Goal: Task Accomplishment & Management: Complete application form

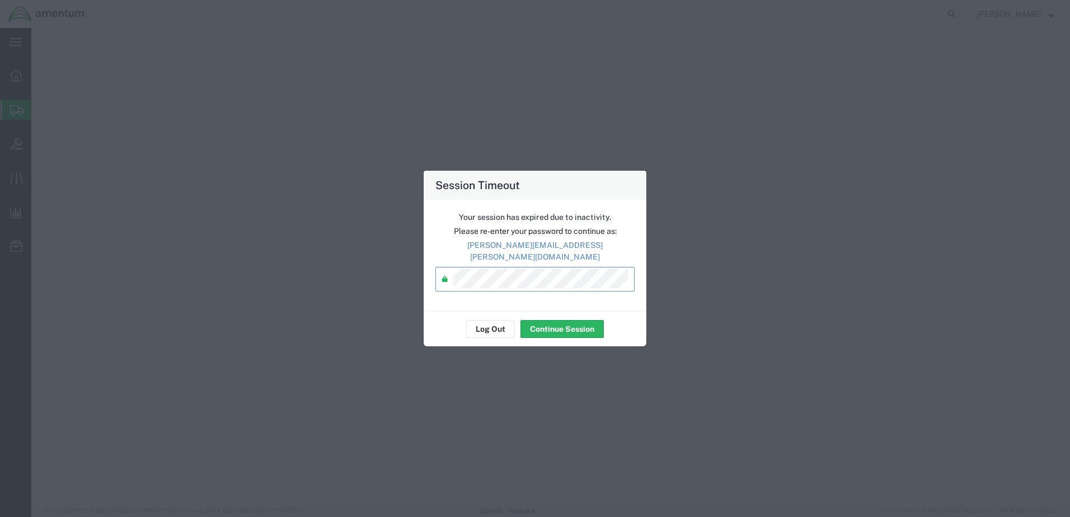
select select "49921"
select select "MI"
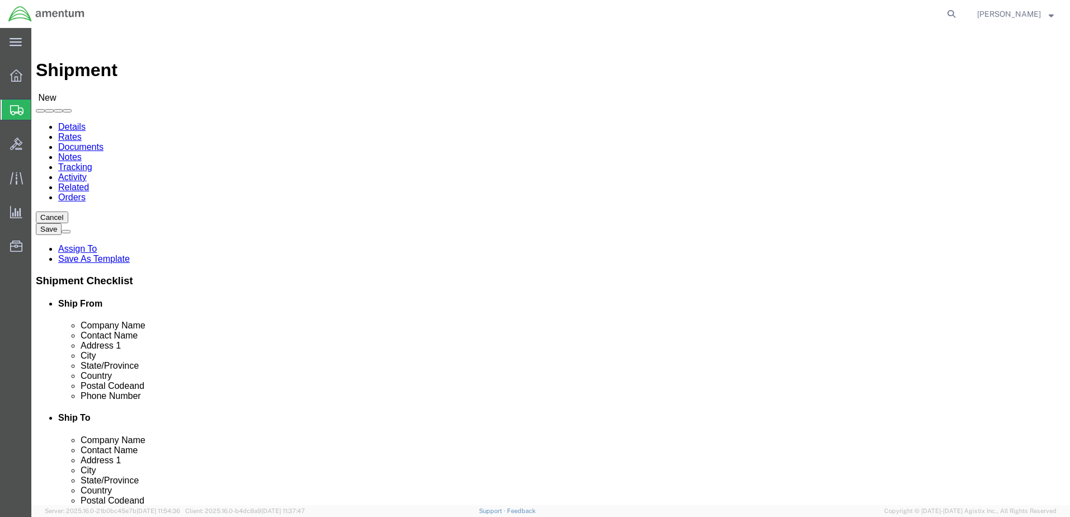
type input "wst"
select select "49945"
drag, startPoint x: 666, startPoint y: 167, endPoint x: 546, endPoint y: 160, distance: 120.0
drag, startPoint x: 616, startPoint y: 168, endPoint x: 573, endPoint y: 167, distance: 42.5
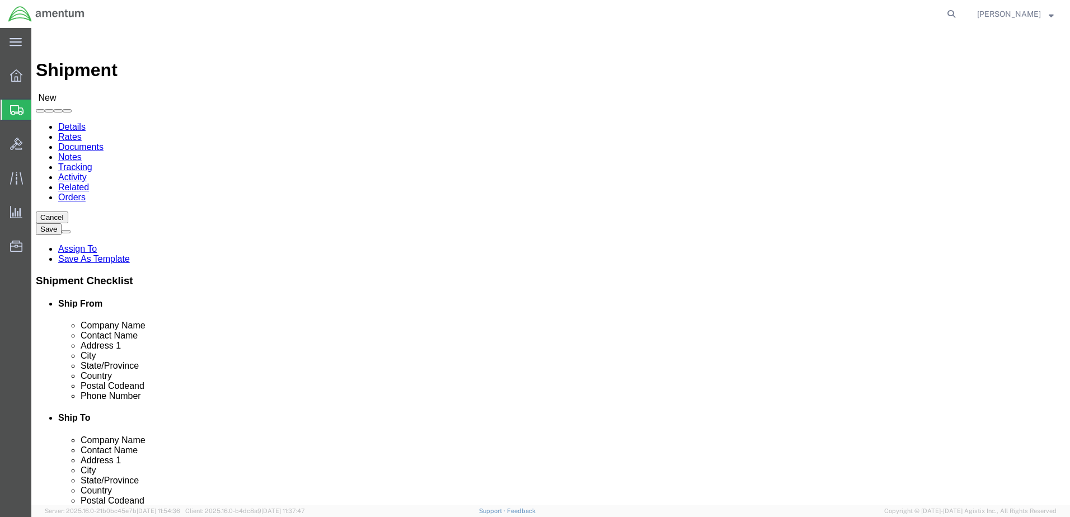
scroll to position [0, 0]
type input "wst"
click input "text"
type input "Amentum Services Inc."
type input "ATTN: [PERSON_NAME]"
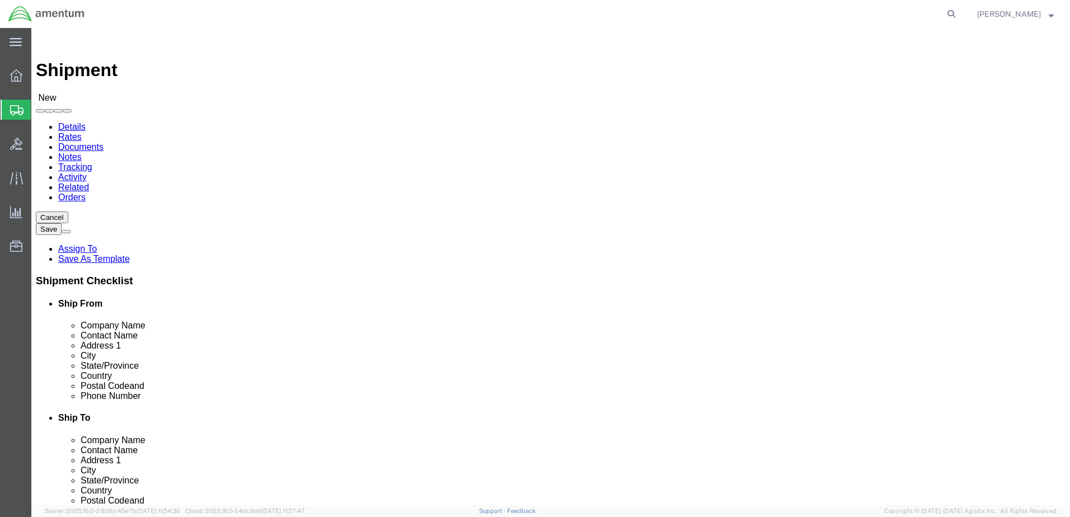
click input "text"
type input "[STREET_ADDRESS][PERSON_NAME]"
select select
type input "Bldg #2"
type input "San Antonio"
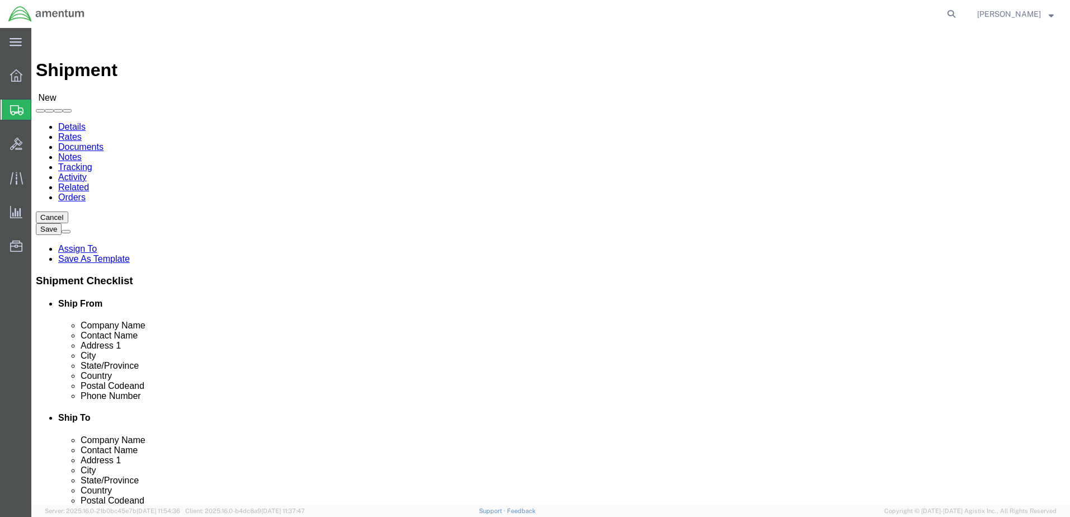
type input "t"
click input "Postal Code"
type input "78216"
click div
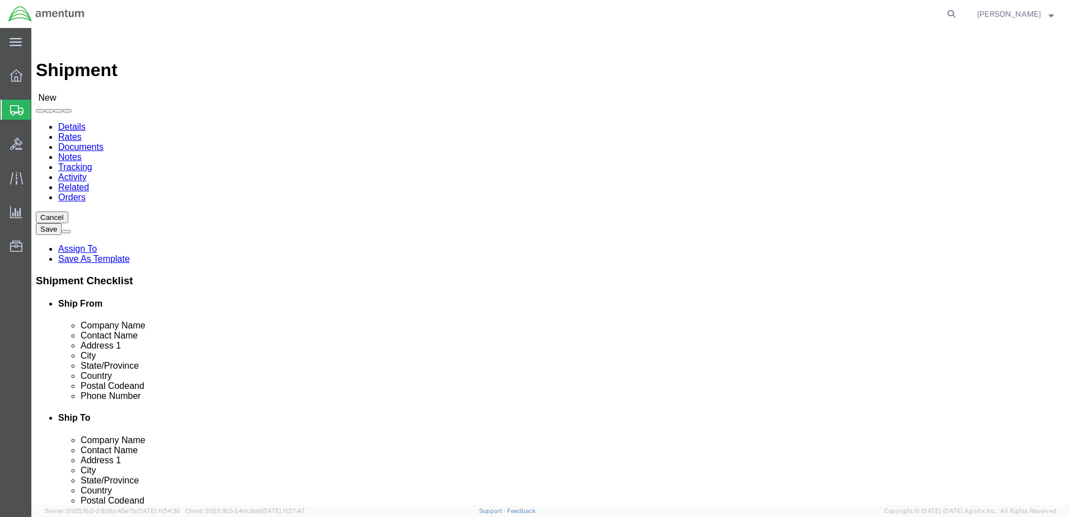
type input "[PHONE_NUMBER]"
click input "text"
type input "[PERSON_NAME][EMAIL_ADDRESS][PERSON_NAME][DOMAIN_NAME]"
checkbox input "true"
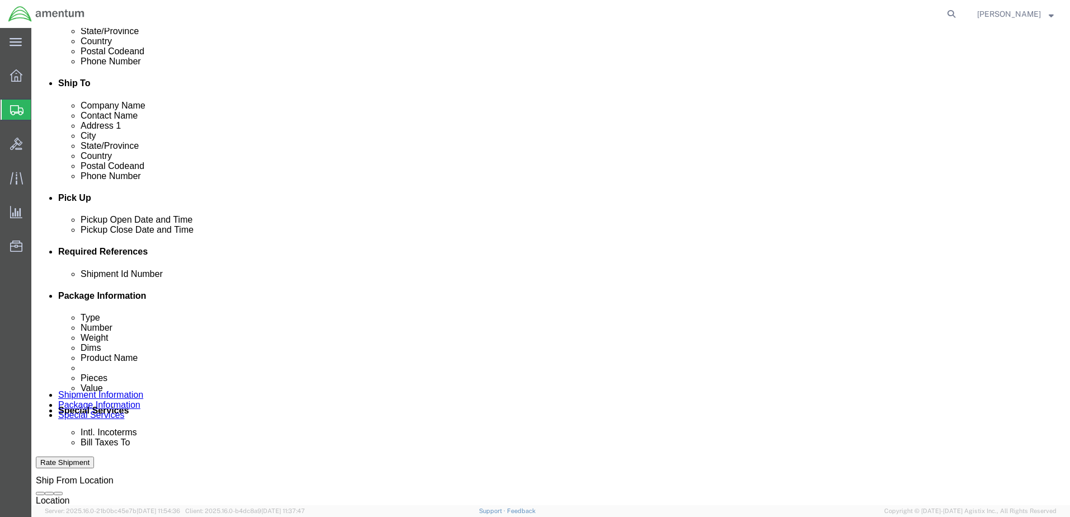
scroll to position [336, 0]
click button "Add reference"
click input "text"
type input "Usage#324977"
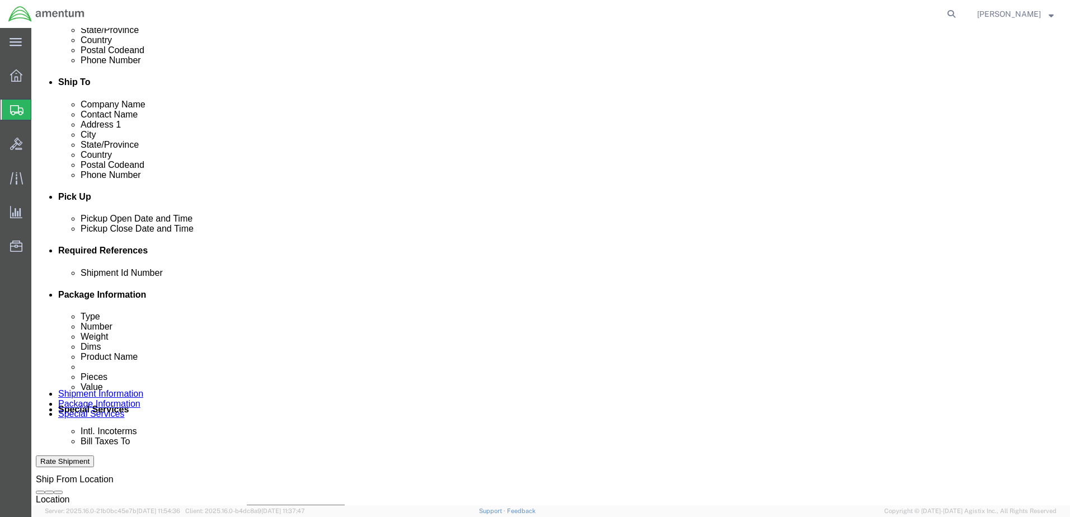
click select "Select Account Type Activity ID Airline Appointment Number ASN Batch Request # …"
select select "DEPT"
click select "Select Account Type Activity ID Airline Appointment Number ASN Batch Request # …"
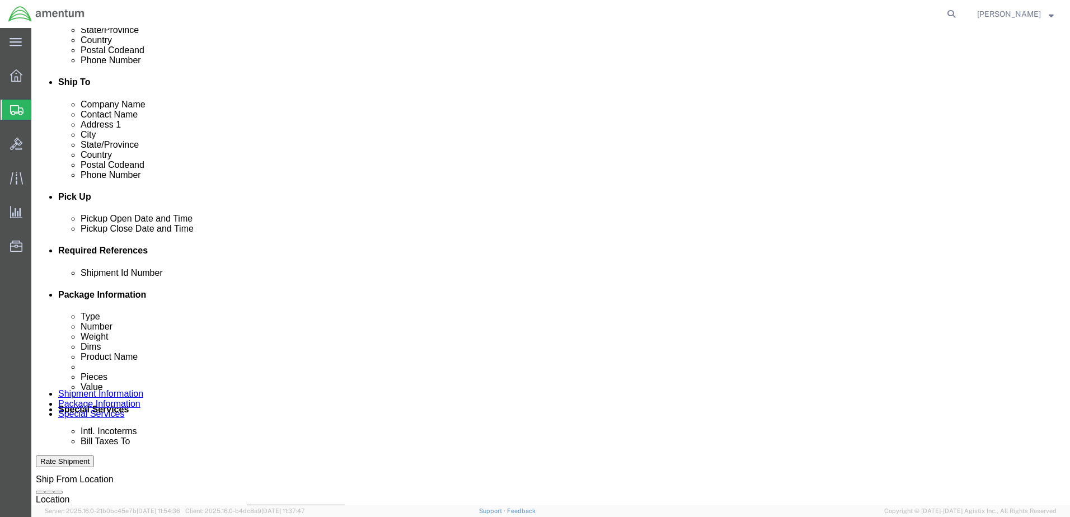
click input "text"
type input "CBP"
click select "Select Account Type Activity ID Airline Appointment Number ASN Batch Request # …"
select select "CUSTREF"
click select "Select Account Type Activity ID Airline Appointment Number ASN Batch Request # …"
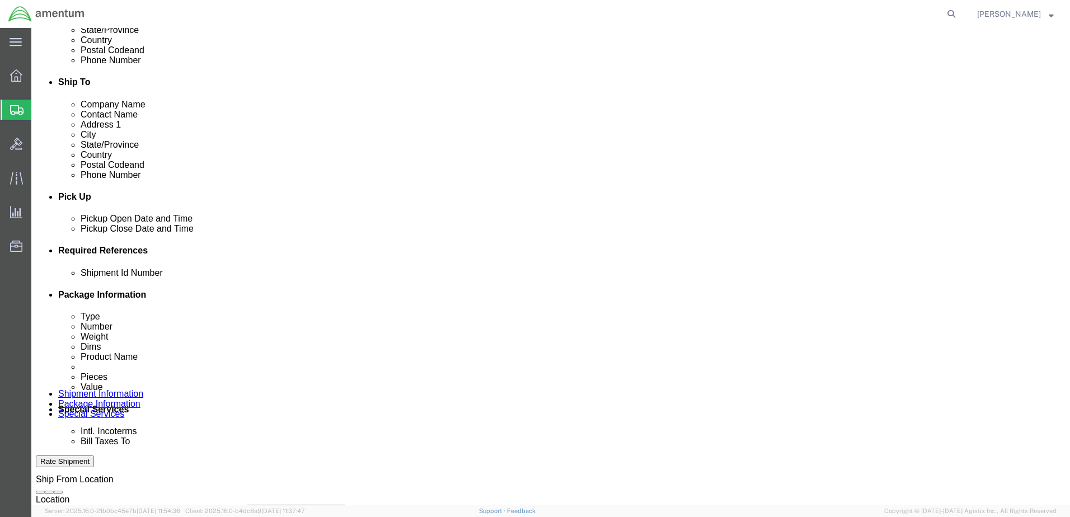
click input "text"
type input "Usage#324977"
click button "Add reference"
click select "Select Account Type Activity ID Airline Appointment Number ASN Batch Request # …"
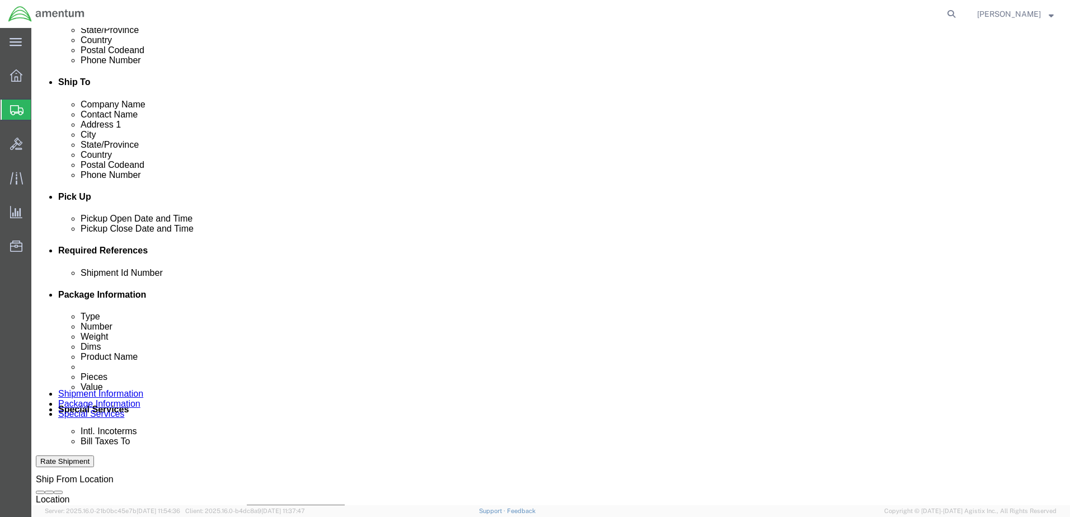
select select "PROJNUM"
click select "Select Account Type Activity ID Airline Appointment Number ASN Batch Request # …"
click input "text"
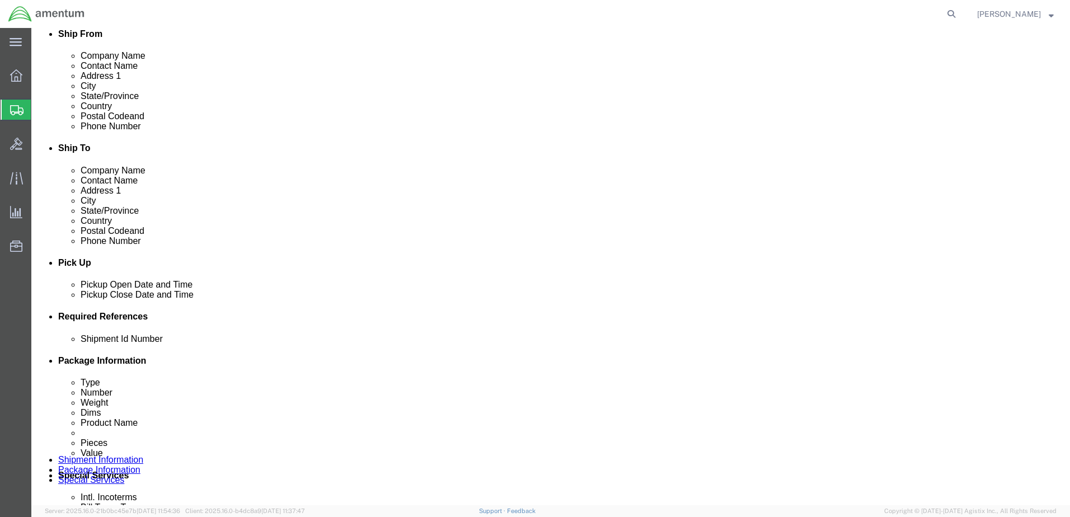
scroll to position [224, 0]
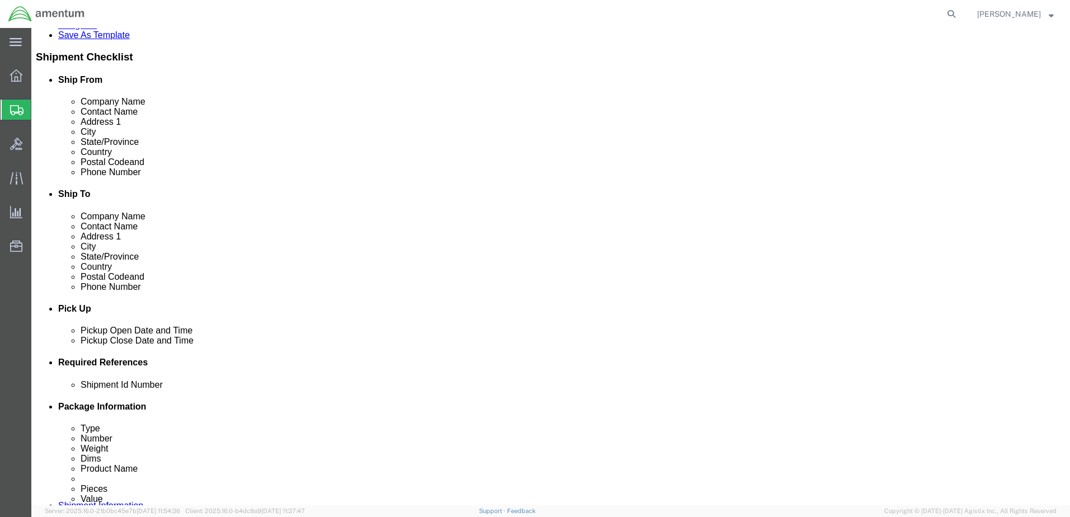
type input "6118.03.03.2219.000.DTM.0000"
click link "Package Information"
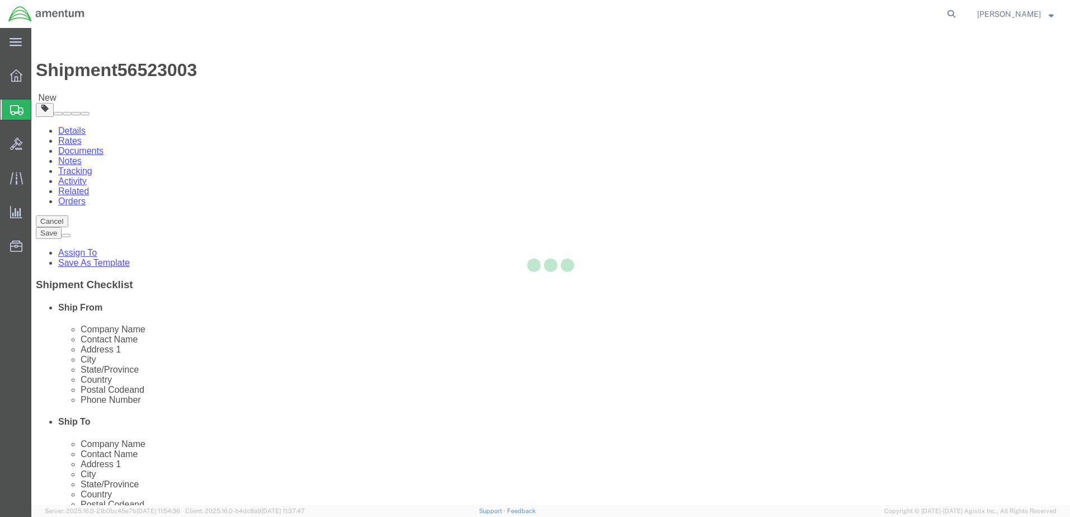
select select "CBOX"
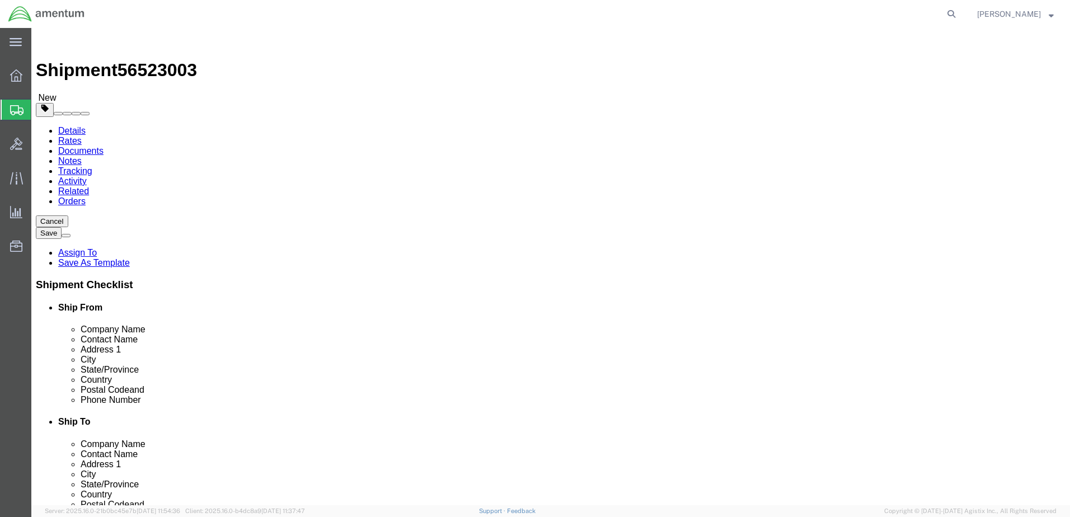
drag, startPoint x: 176, startPoint y: 245, endPoint x: 174, endPoint y: 238, distance: 6.4
click input "text"
type input "15"
type input "9"
type input "13"
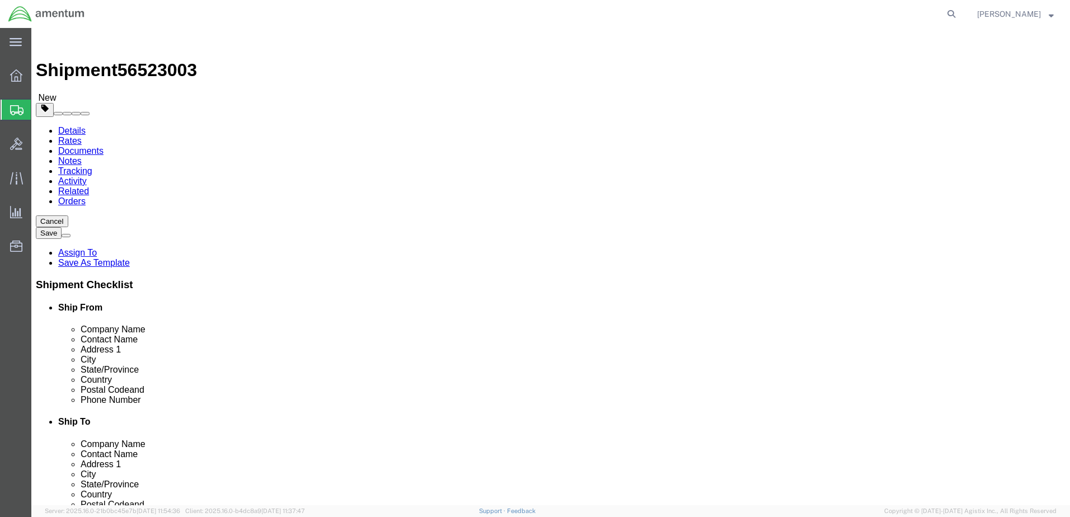
type input "3"
click link "Add Content"
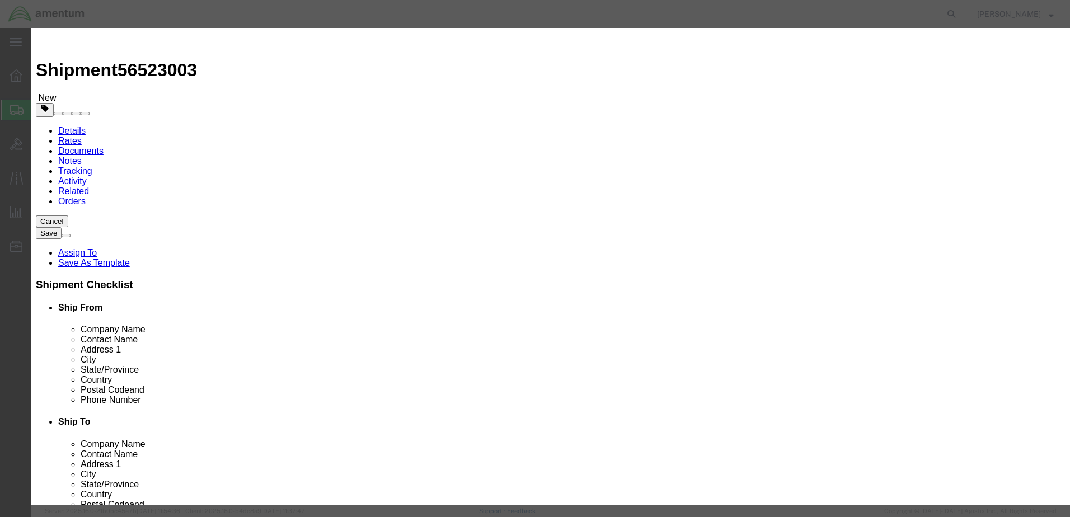
click input "text"
type input "scissor links"
type input "2"
click input "text"
type input "500.00"
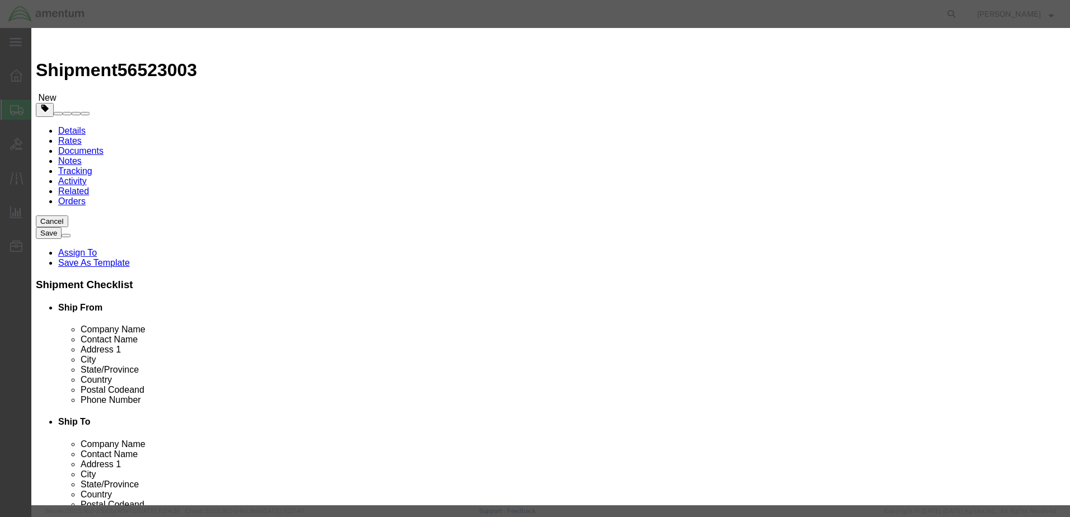
click button "Save & Close"
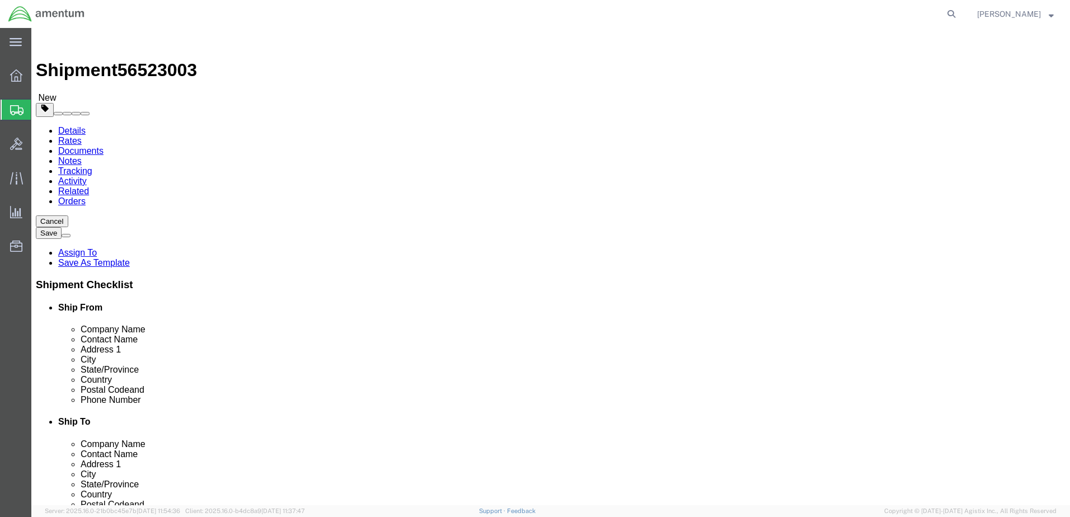
click button "Rate Shipment"
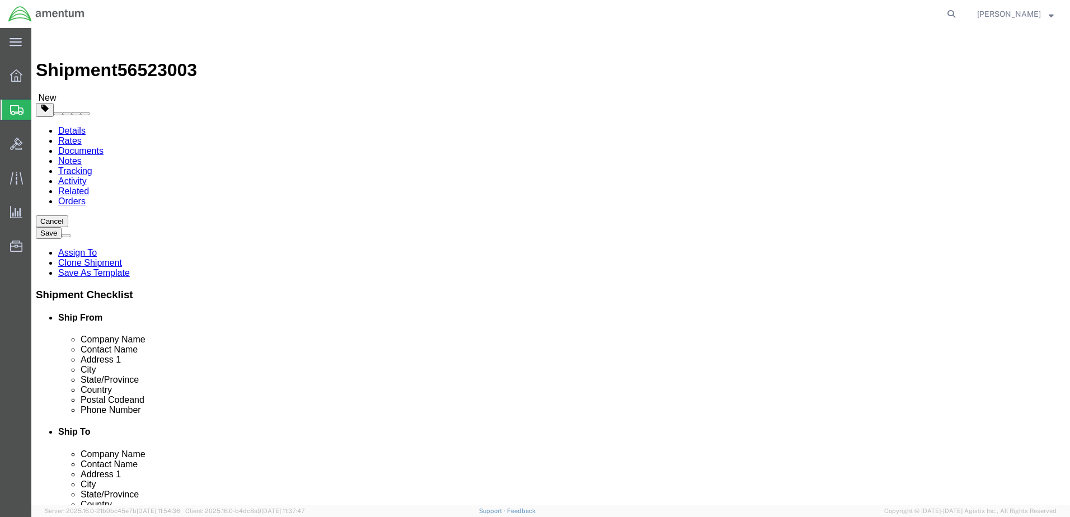
click at [104, 146] on link "Documents" at bounding box center [80, 151] width 45 height 10
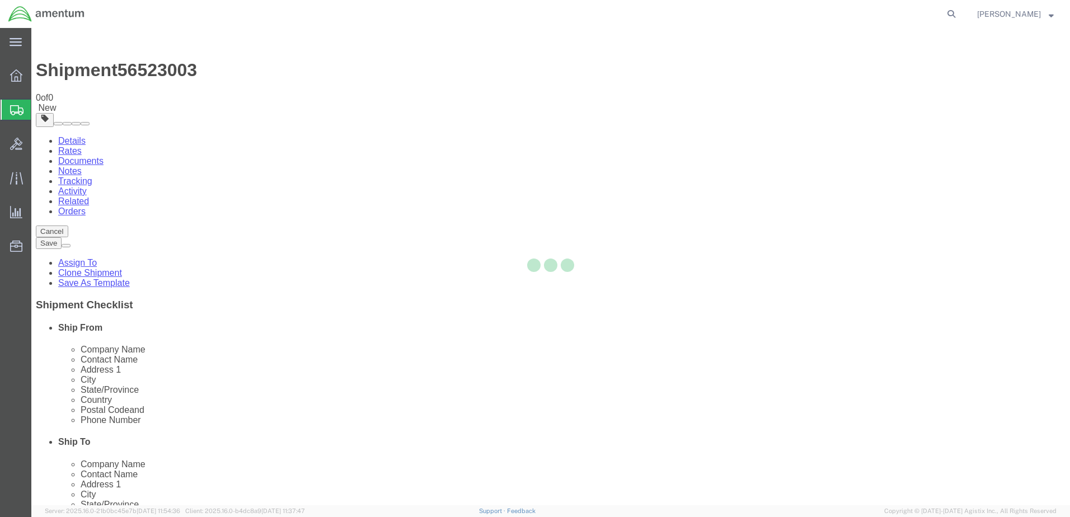
select select "49921"
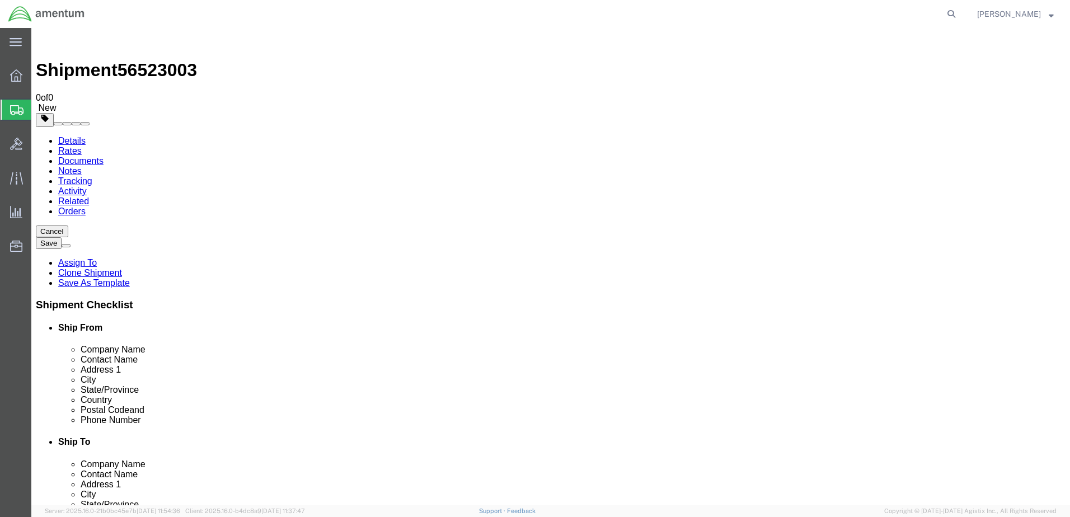
click at [66, 136] on link "Details" at bounding box center [71, 141] width 27 height 10
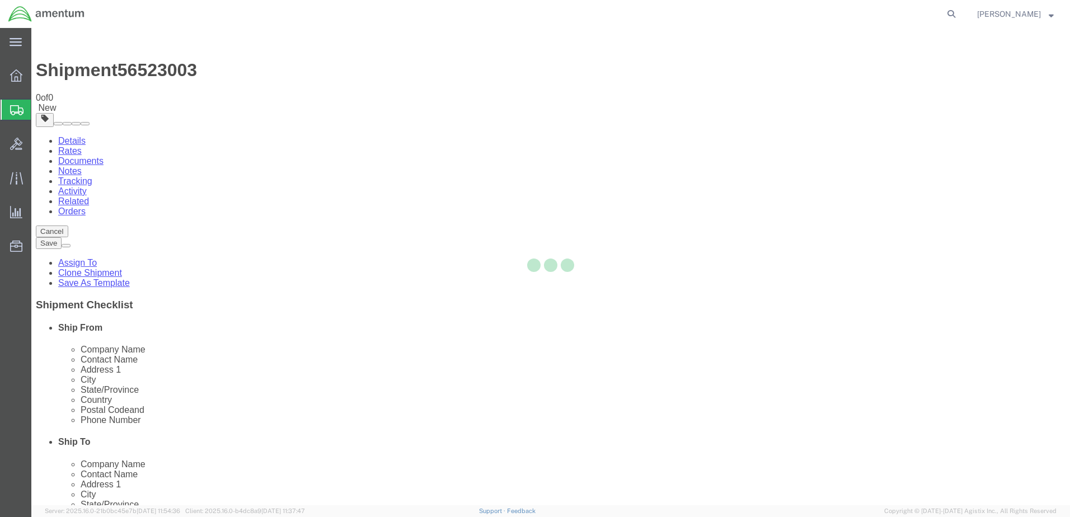
select select "49921"
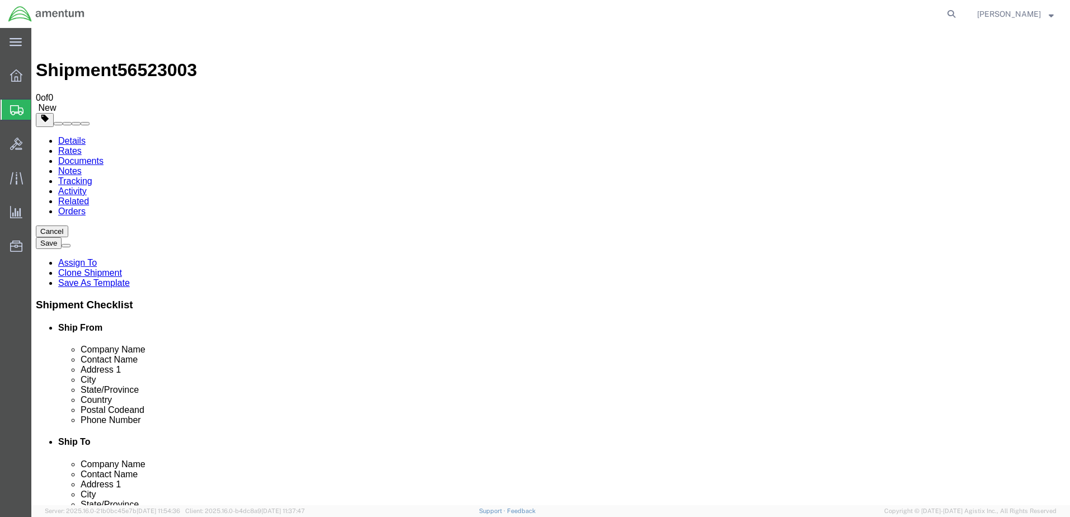
click button "Rate Shipment"
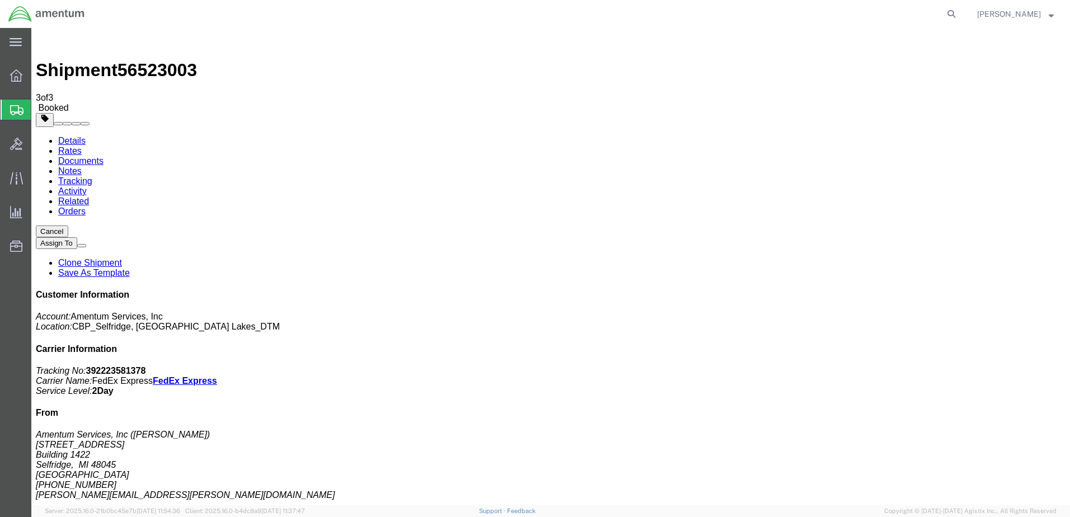
drag, startPoint x: 466, startPoint y: 198, endPoint x: 1070, endPoint y: 357, distance: 623.8
